Goal: Task Accomplishment & Management: Use online tool/utility

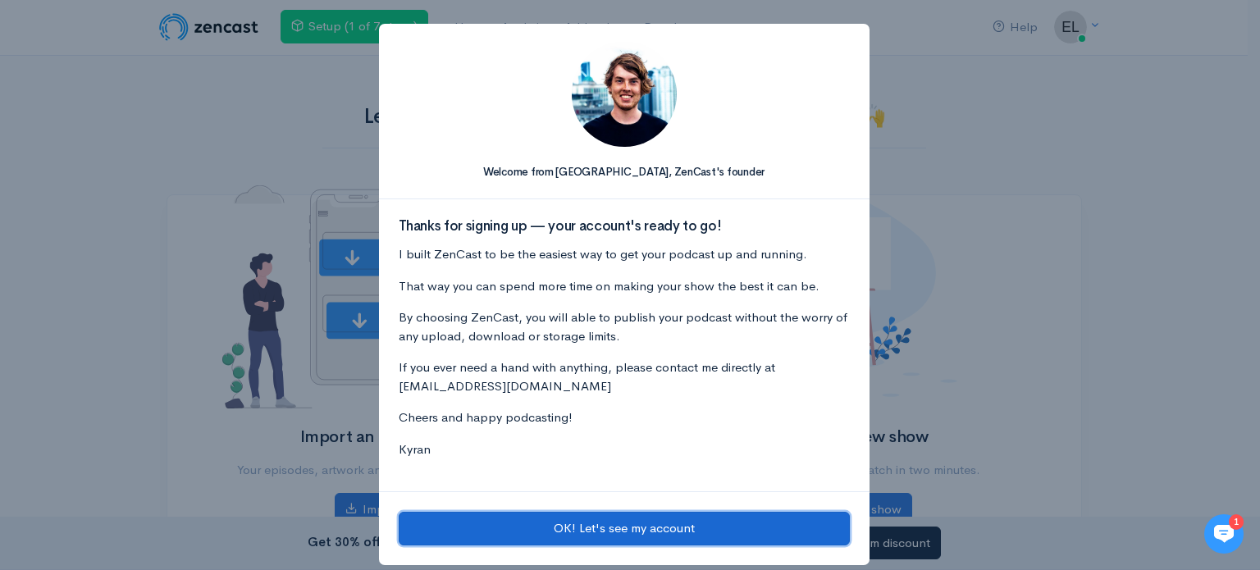
click at [425, 525] on button "OK! Let's see my account" at bounding box center [624, 529] width 451 height 34
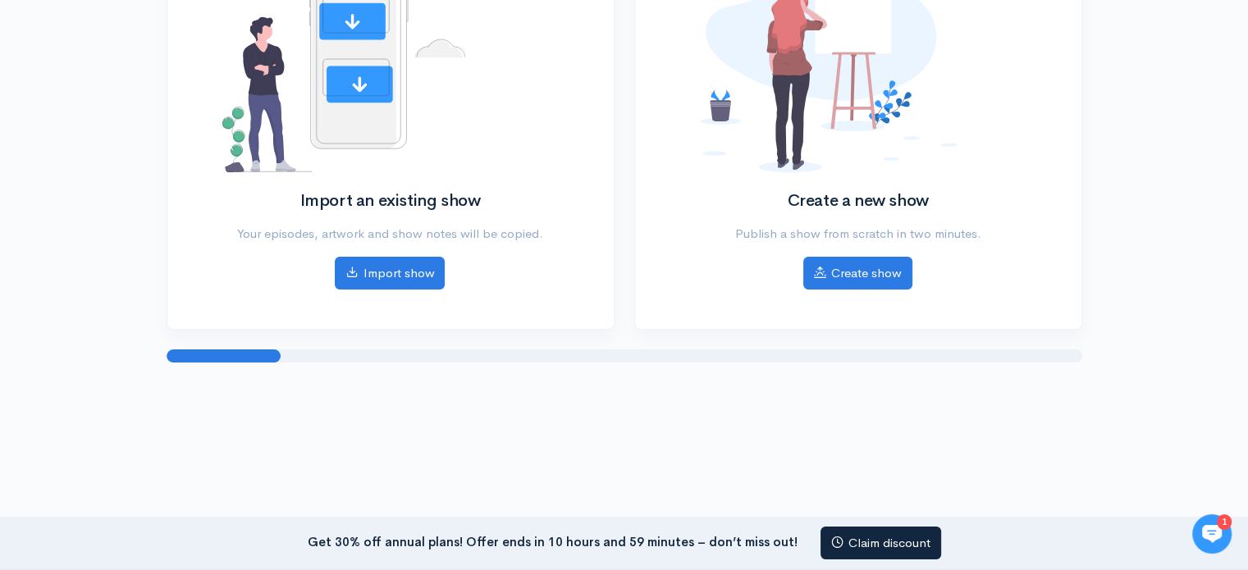
scroll to position [240, 0]
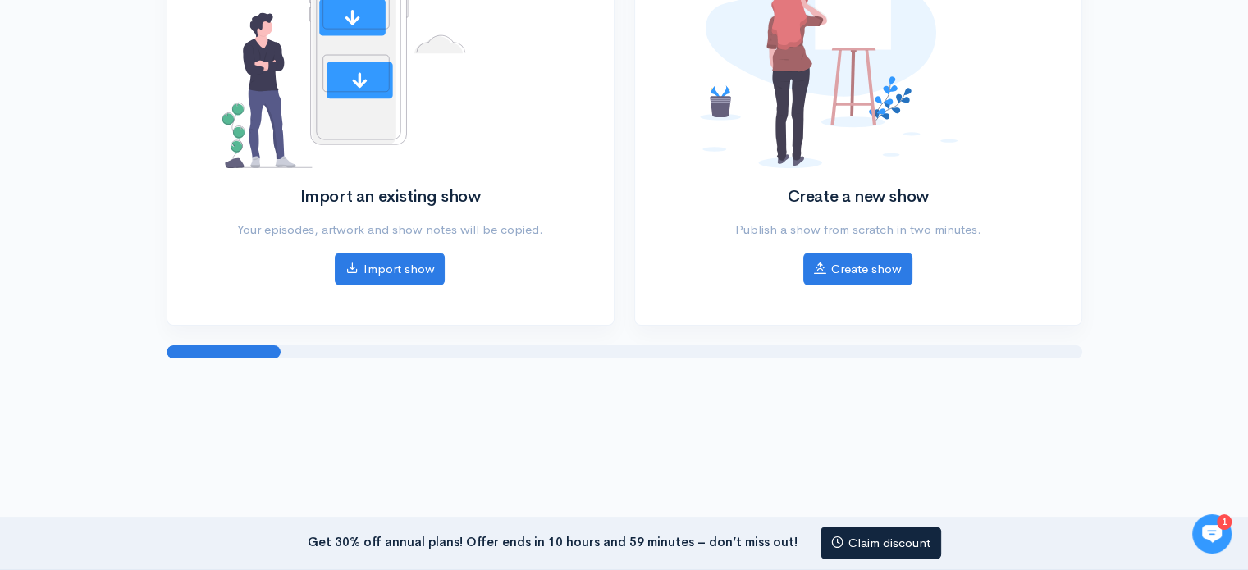
drag, startPoint x: 217, startPoint y: 353, endPoint x: 436, endPoint y: 350, distance: 219.1
click at [436, 350] on div at bounding box center [625, 351] width 916 height 13
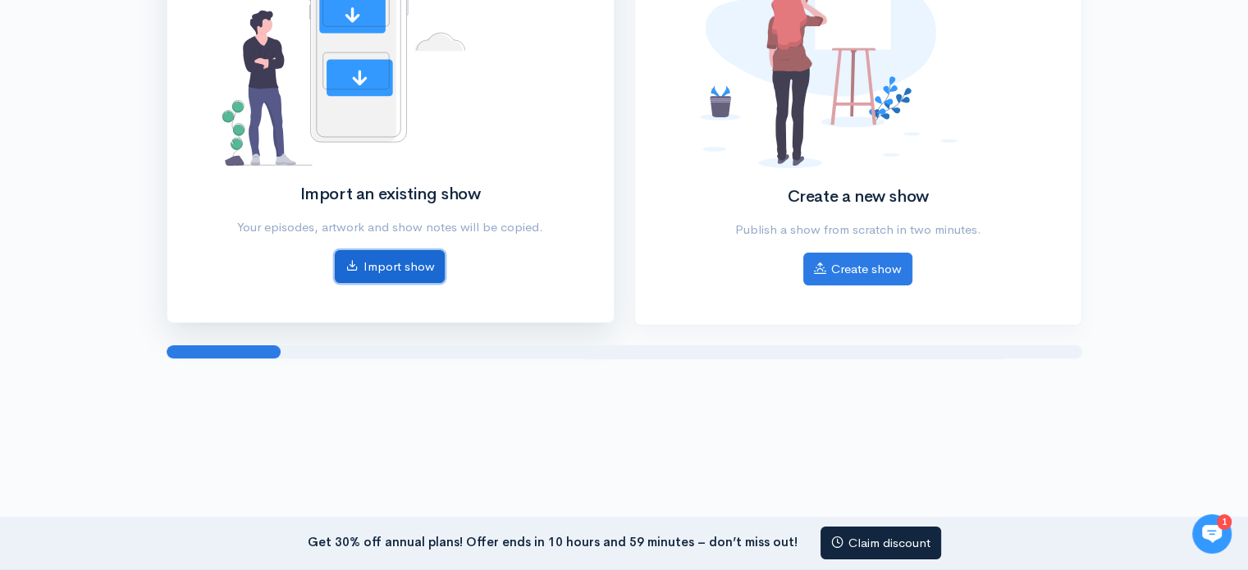
click at [393, 267] on link "Import show" at bounding box center [390, 267] width 110 height 34
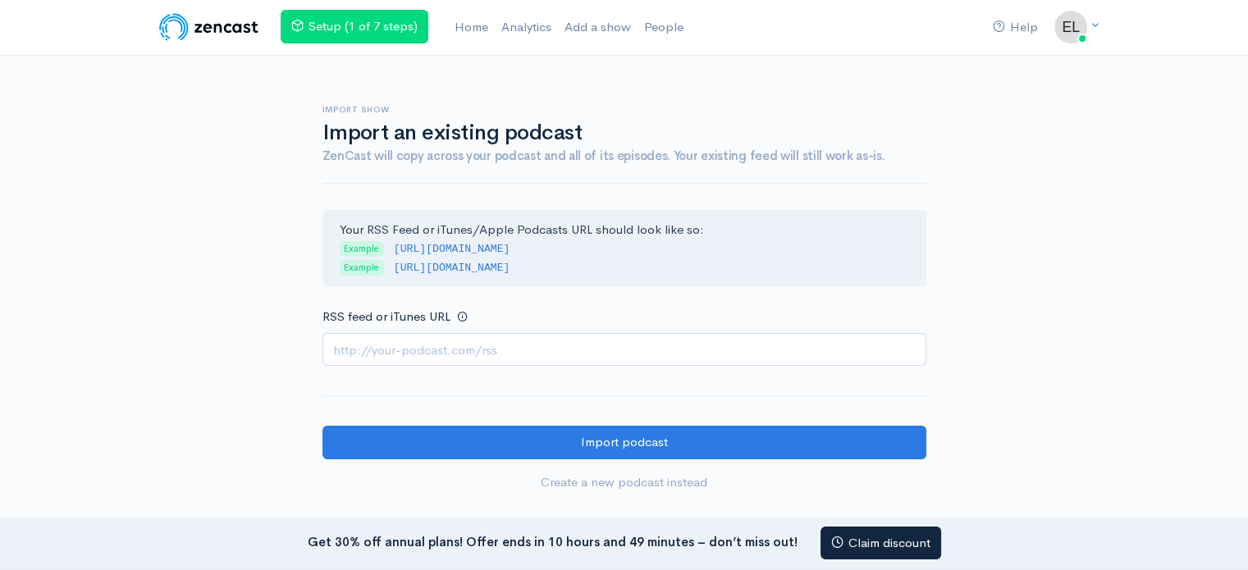
click at [76, 382] on div "Help Notifications View all Your profile Team settings Default team Current Log…" at bounding box center [624, 259] width 1248 height 519
click at [235, 308] on div "Import show Import an existing podcast ZenCast will copy across your podcast an…" at bounding box center [624, 288] width 935 height 464
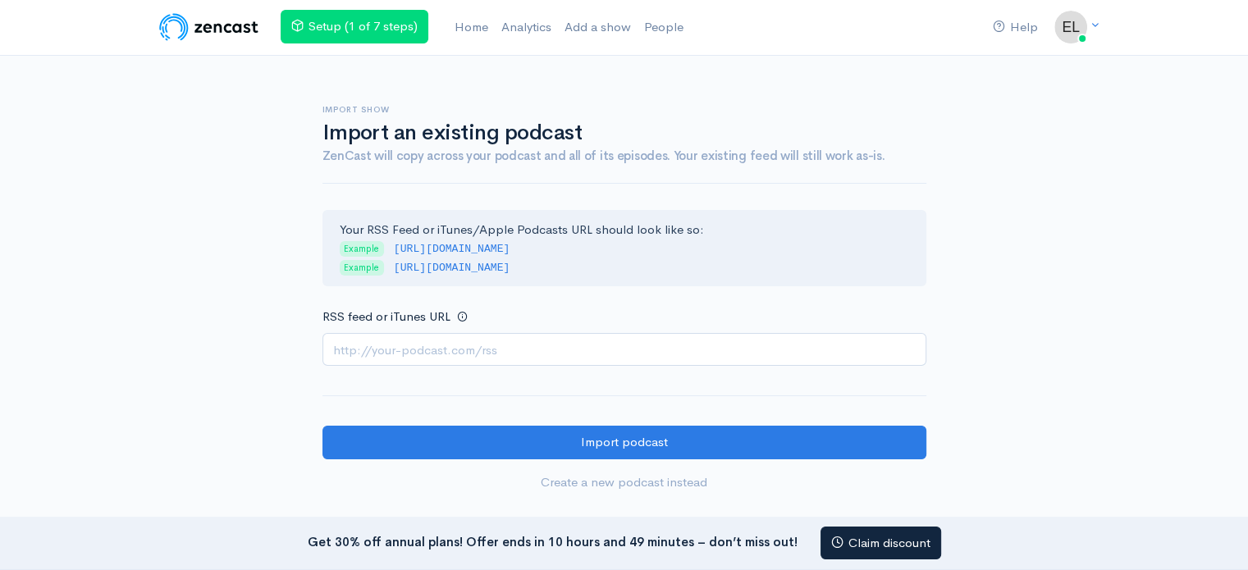
click at [235, 308] on div "Import show Import an existing podcast ZenCast will copy across your podcast an…" at bounding box center [624, 288] width 935 height 464
click at [1176, 564] on nav "Get 30% off annual plans! Offer ends in 10 hours and 49 minutes – don’t miss ou…" at bounding box center [624, 544] width 1248 height 54
click at [354, 351] on input "RSS feed or iTunes URL" at bounding box center [624, 350] width 604 height 34
paste input "[URL][DOMAIN_NAME]"
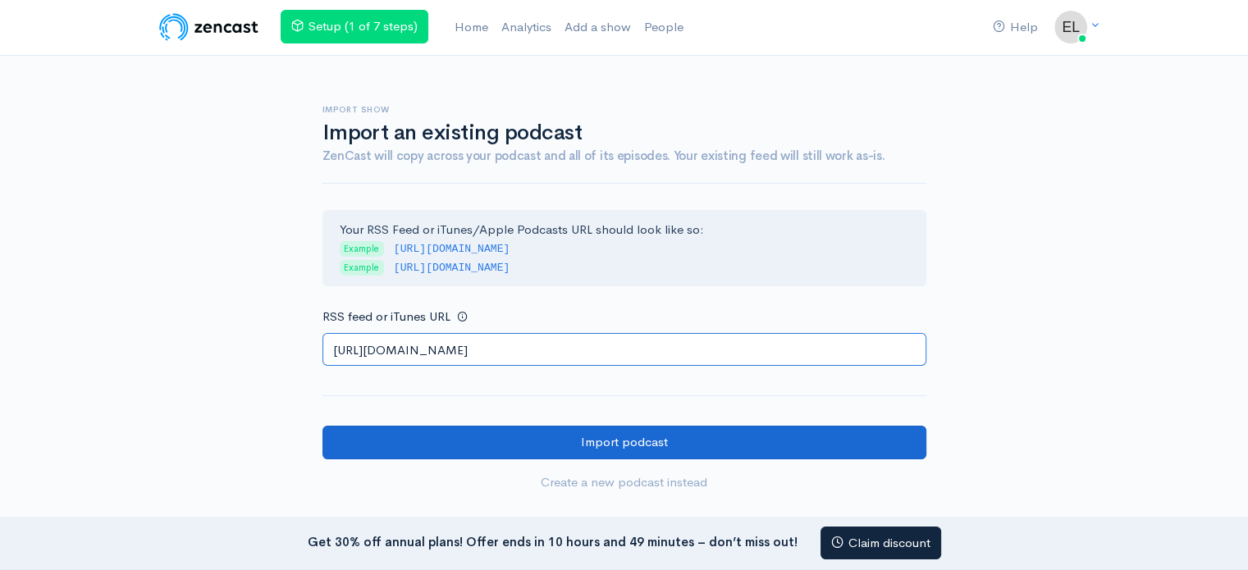
type input "[URL][DOMAIN_NAME]"
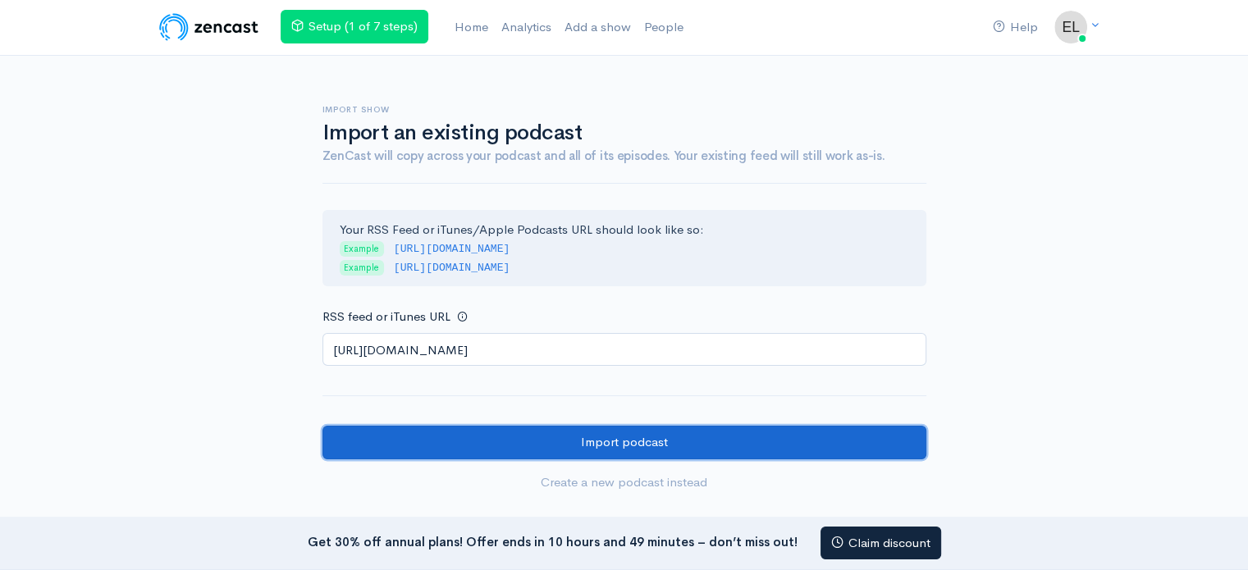
click at [409, 442] on input "Import podcast" at bounding box center [624, 443] width 604 height 34
click at [651, 436] on input "Import podcast" at bounding box center [624, 443] width 604 height 34
